Goal: Information Seeking & Learning: Find contact information

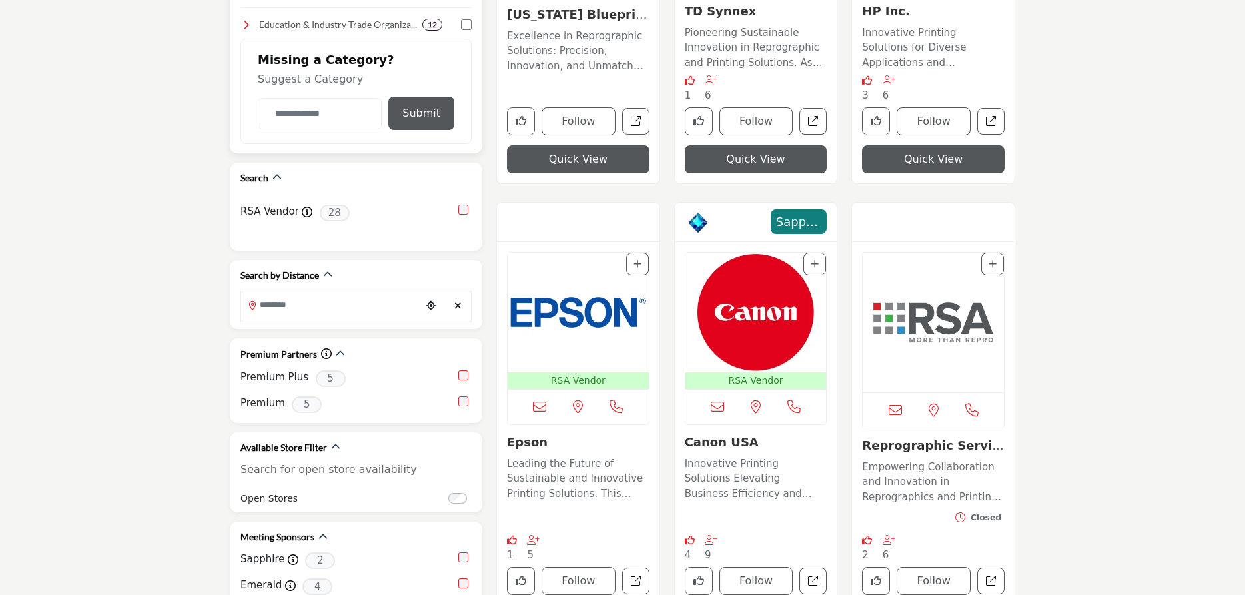
scroll to position [68, 0]
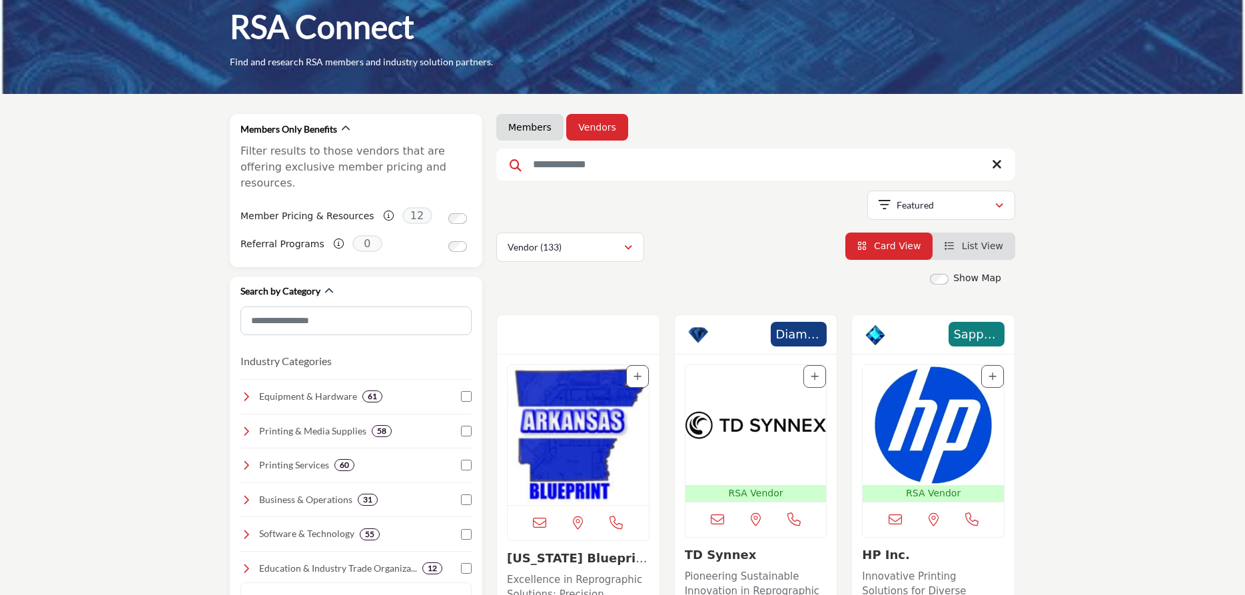
click at [582, 420] on img "Open Listing in new tab" at bounding box center [577, 435] width 141 height 140
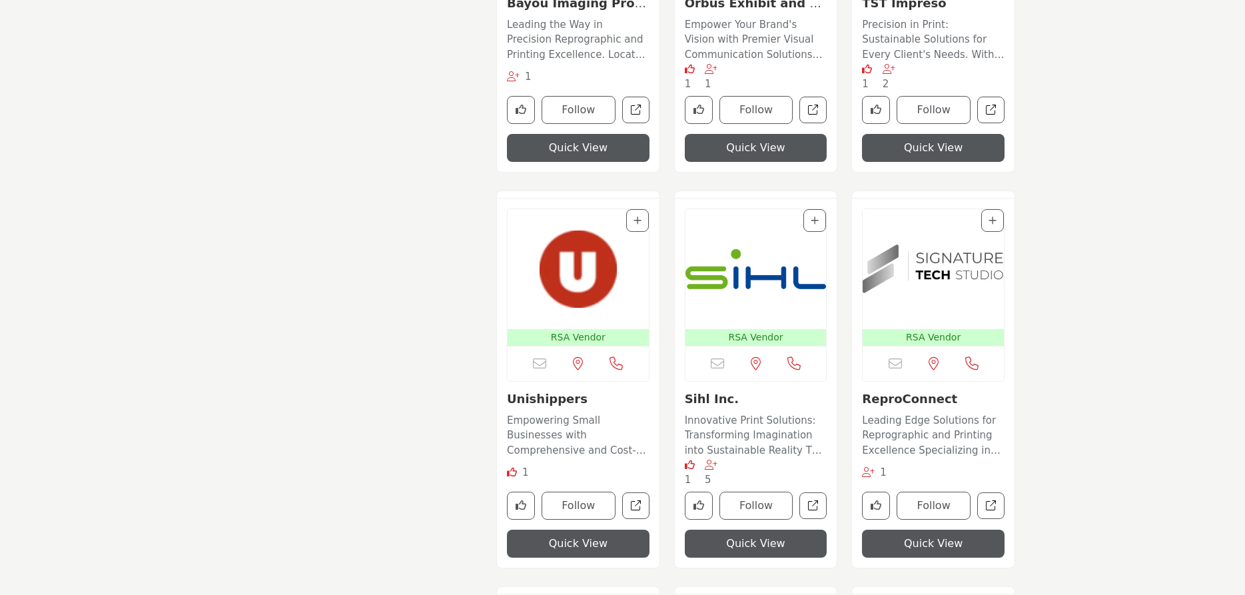
scroll to position [3872, 0]
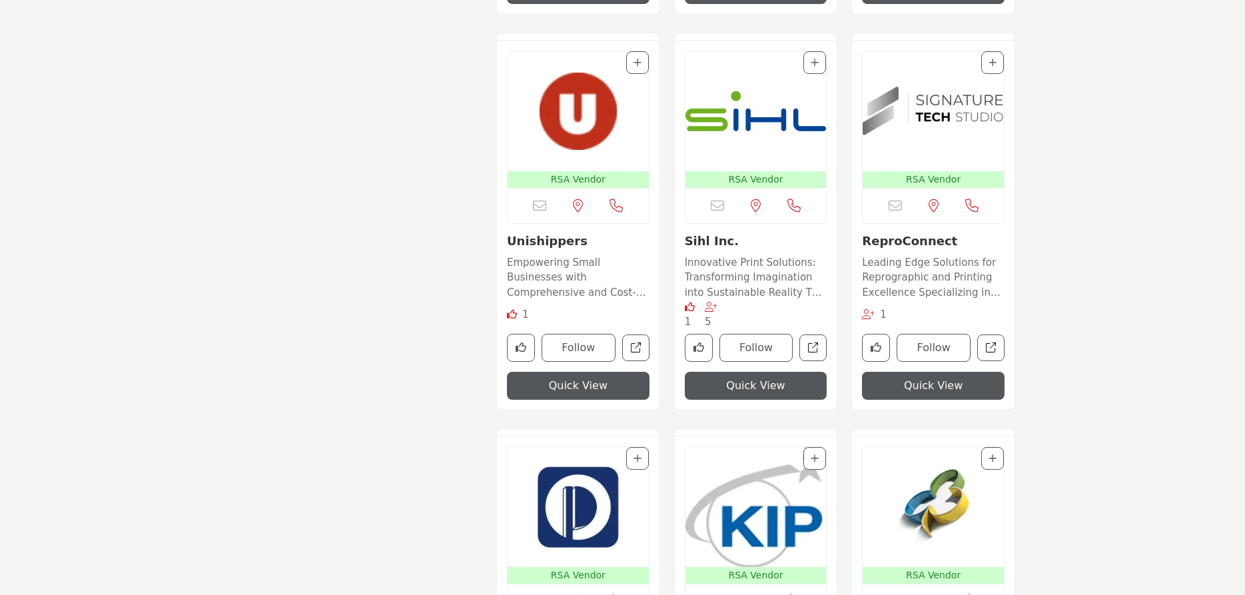
click at [593, 154] on img "Open Listing in new tab" at bounding box center [577, 111] width 141 height 120
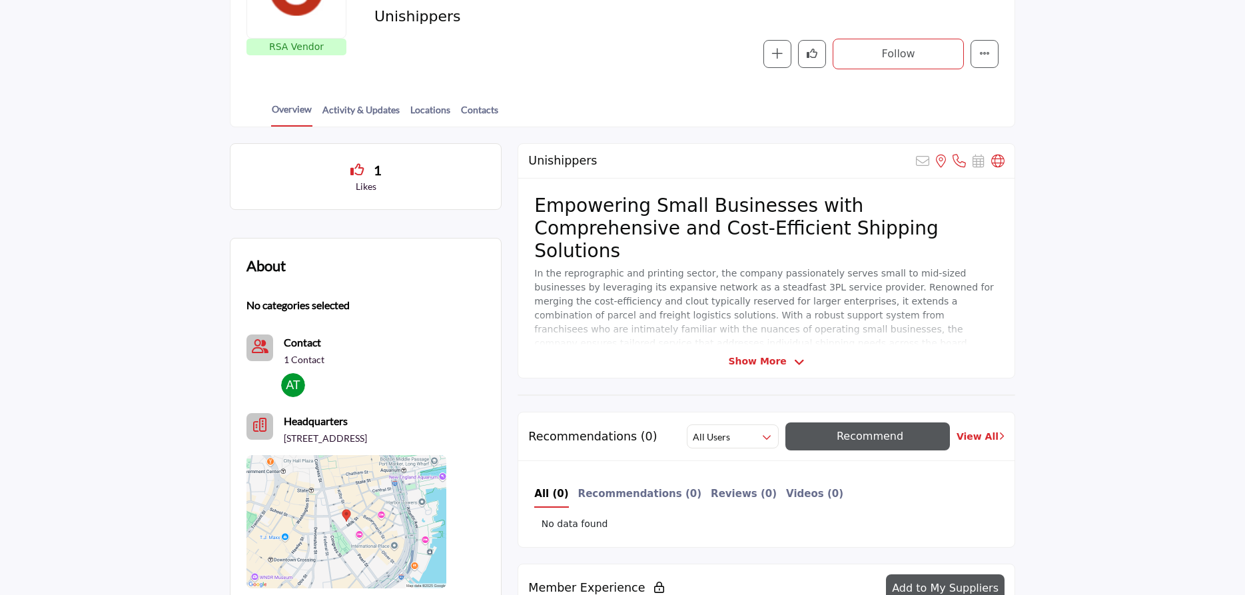
scroll to position [204, 0]
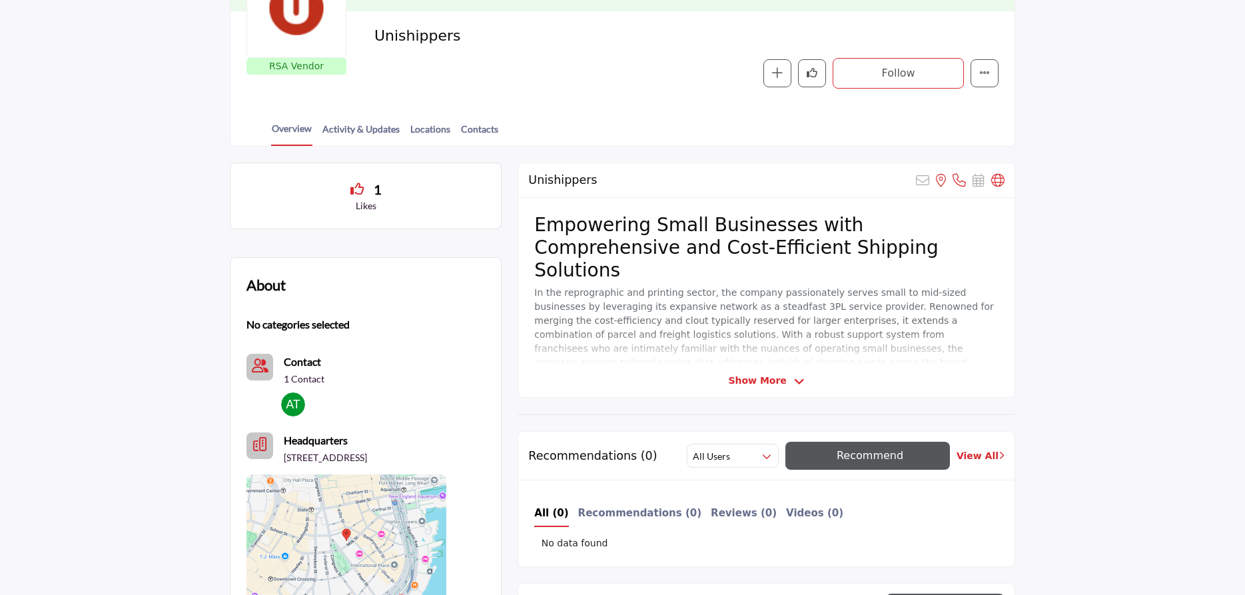
click at [776, 386] on span "Show More" at bounding box center [757, 381] width 58 height 14
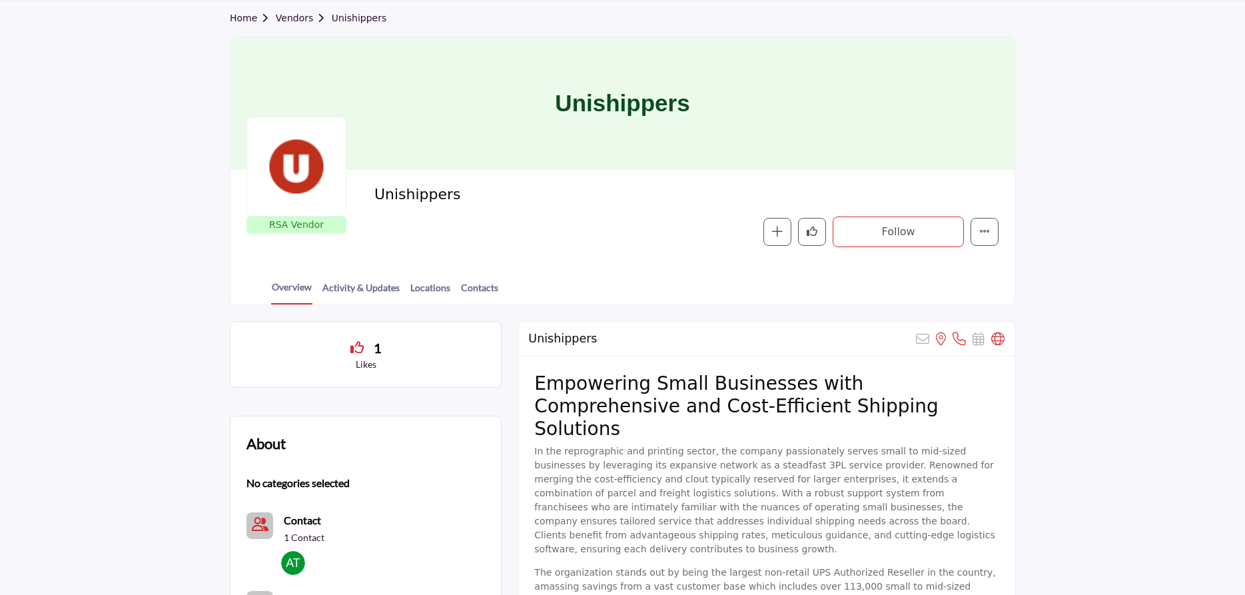
scroll to position [0, 0]
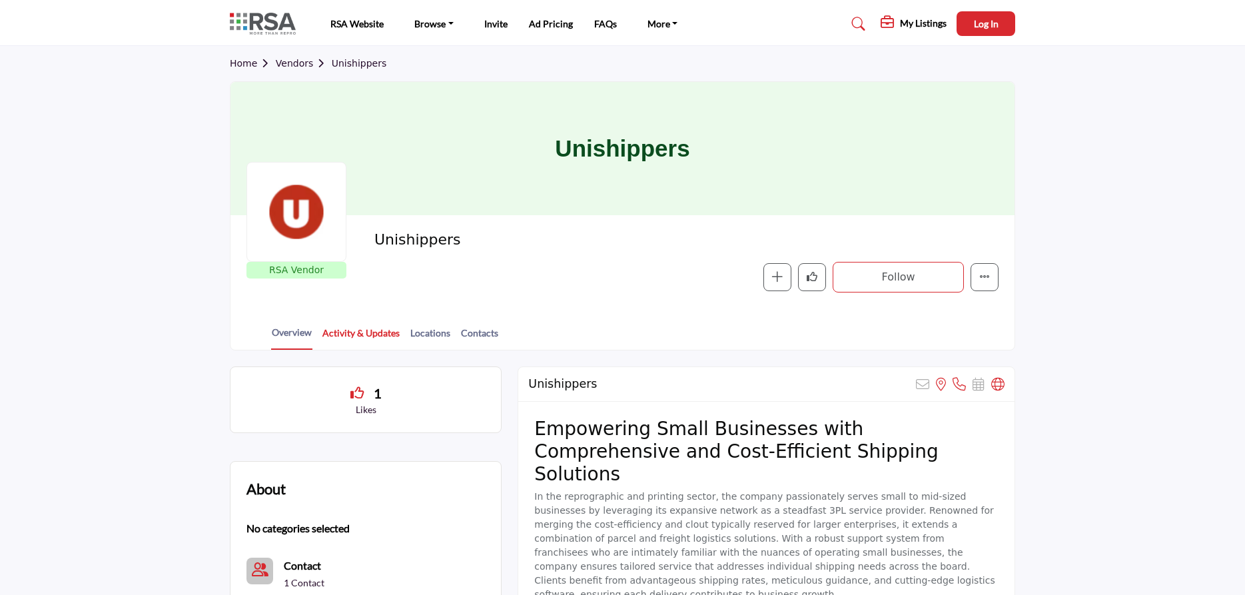
click at [392, 330] on link "Activity & Updates" at bounding box center [361, 337] width 79 height 23
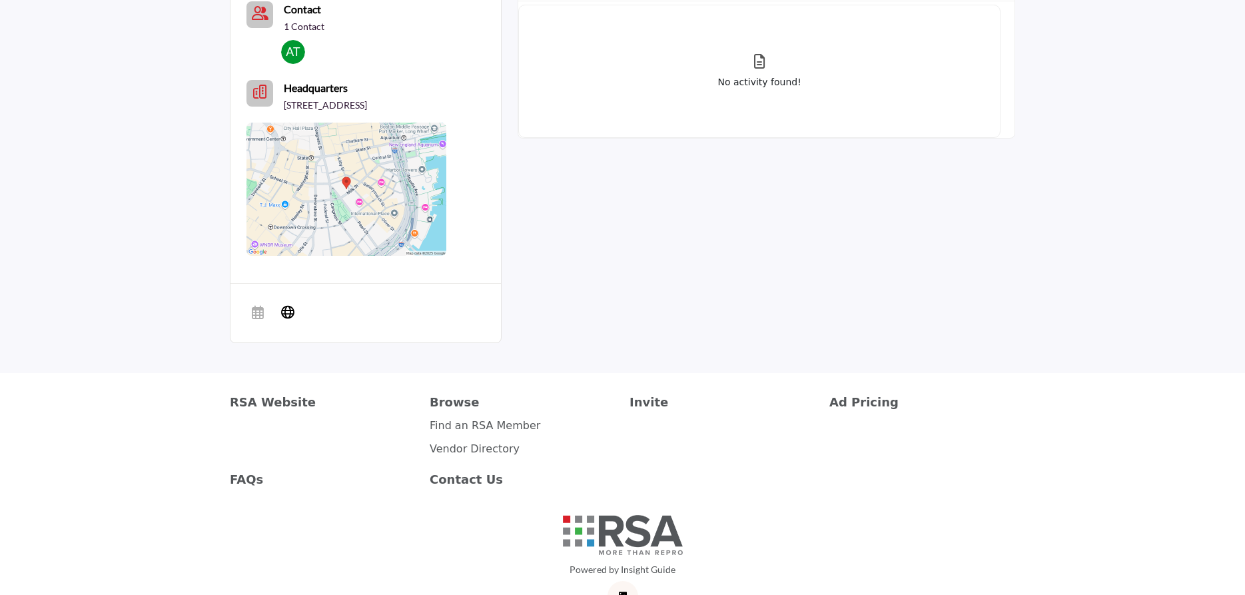
scroll to position [136, 0]
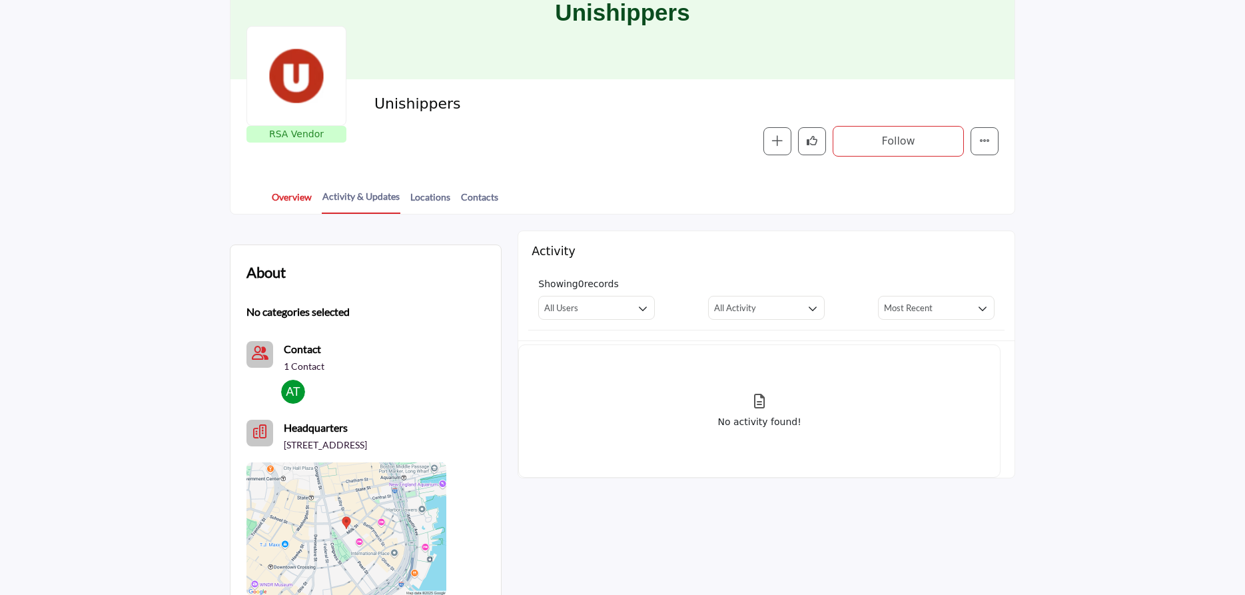
click at [282, 196] on link "Overview" at bounding box center [291, 201] width 41 height 23
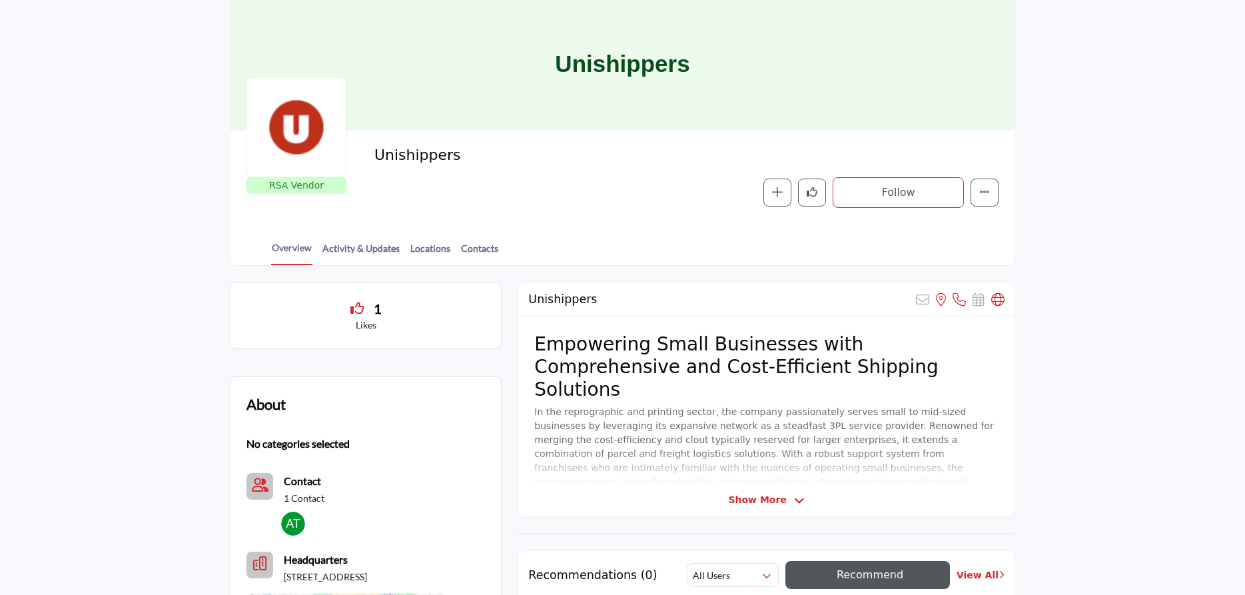
scroll to position [204, 0]
